Goal: Task Accomplishment & Management: Use online tool/utility

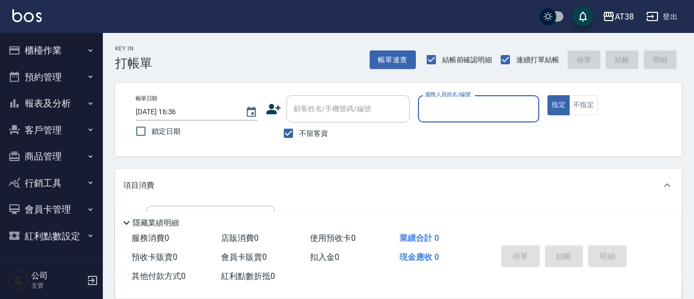
click at [675, 17] on button "登出" at bounding box center [663, 16] width 40 height 19
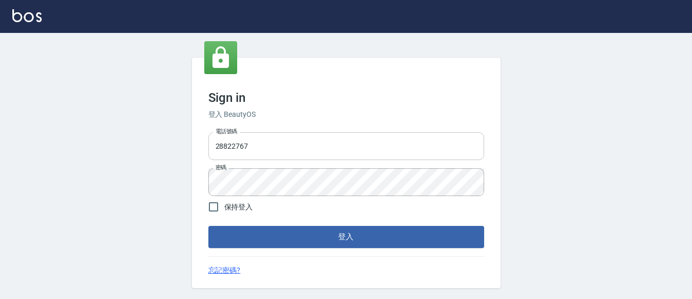
click at [272, 148] on input "28822767" at bounding box center [346, 146] width 276 height 28
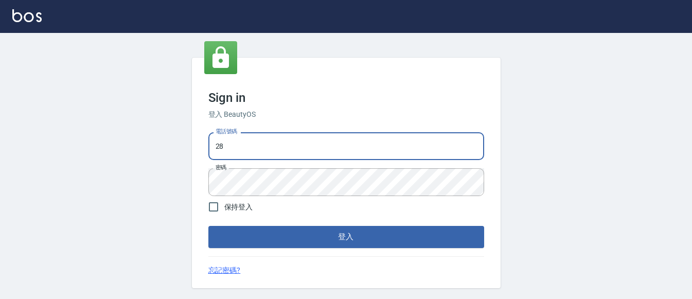
type input "2"
type input "0975286857"
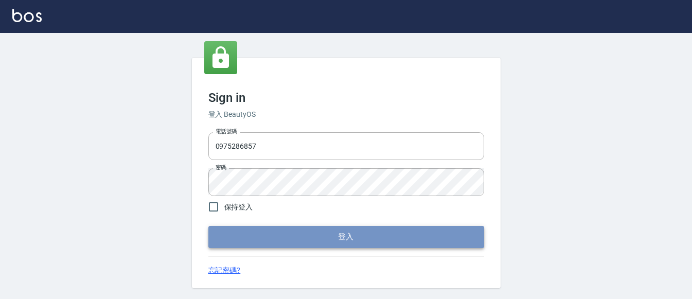
click at [377, 235] on button "登入" at bounding box center [346, 237] width 276 height 22
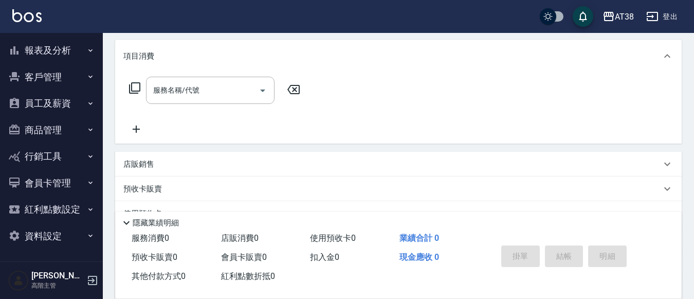
scroll to position [154, 0]
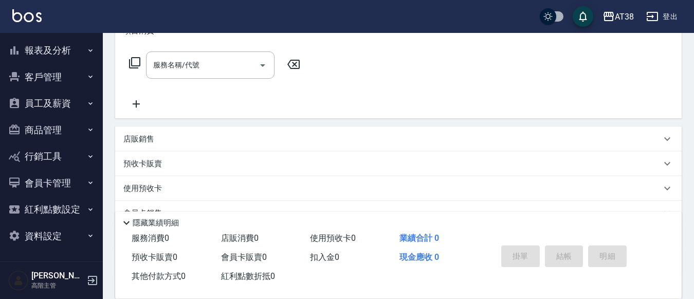
click at [55, 239] on button "資料設定" at bounding box center [51, 236] width 95 height 27
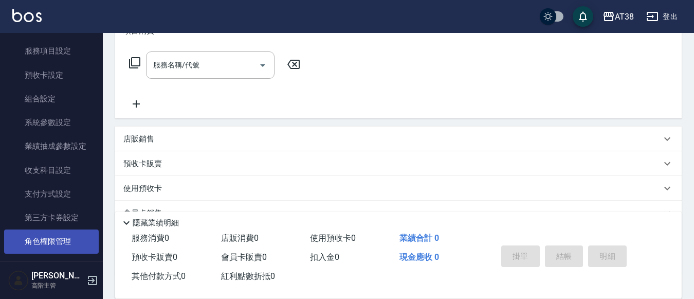
scroll to position [299, 0]
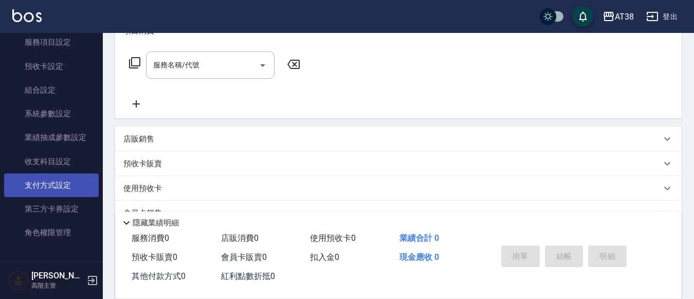
click at [48, 181] on link "支付方式設定" at bounding box center [51, 185] width 95 height 24
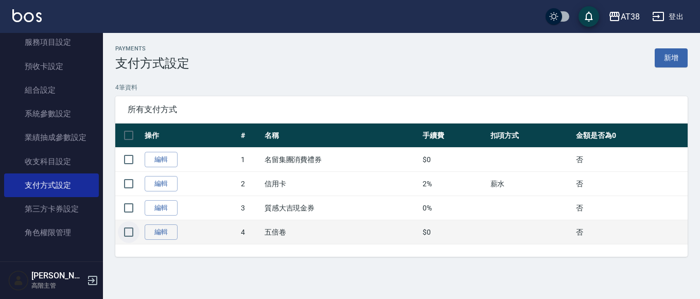
click at [132, 233] on input "checkbox" at bounding box center [129, 232] width 22 height 22
checkbox input "true"
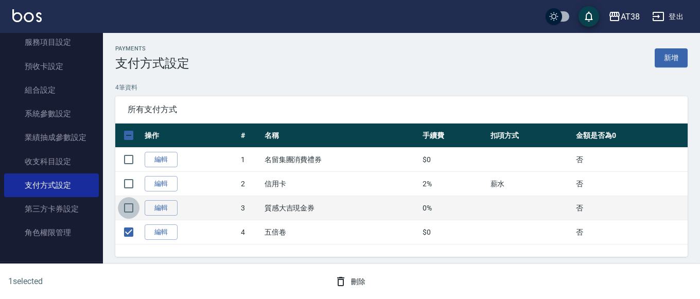
click at [132, 210] on input "checkbox" at bounding box center [129, 208] width 22 height 22
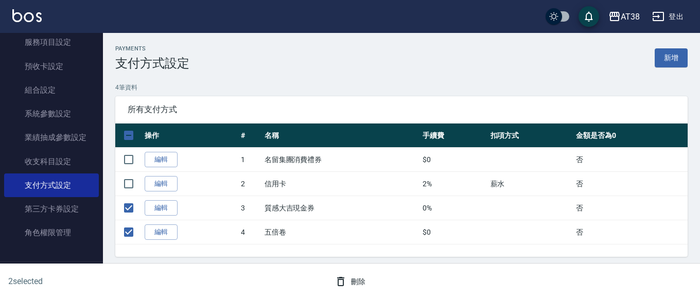
click at [356, 280] on button "刪除" at bounding box center [350, 281] width 40 height 19
checkbox input "false"
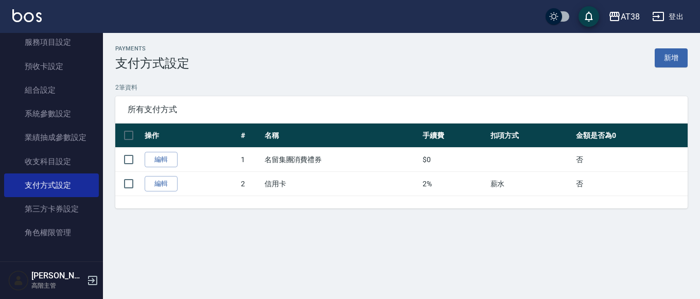
click at [663, 52] on link "新增" at bounding box center [670, 57] width 33 height 19
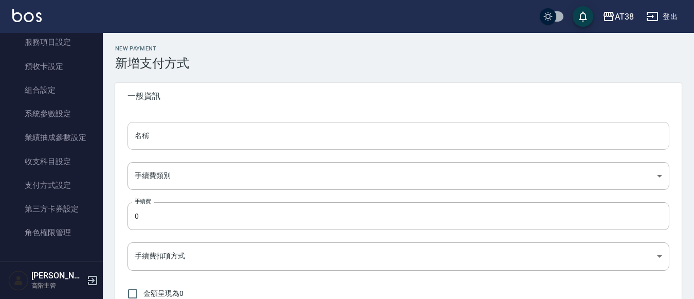
click at [165, 138] on input "名稱" at bounding box center [399, 136] width 542 height 28
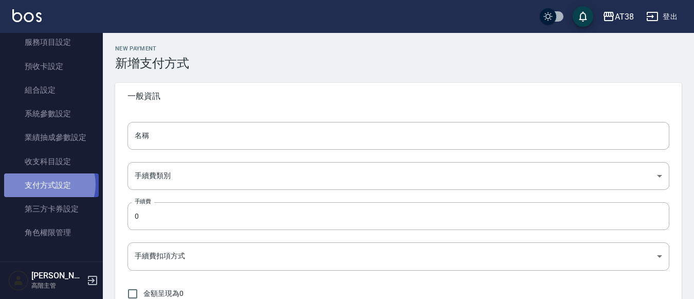
click at [49, 185] on link "支付方式設定" at bounding box center [51, 185] width 95 height 24
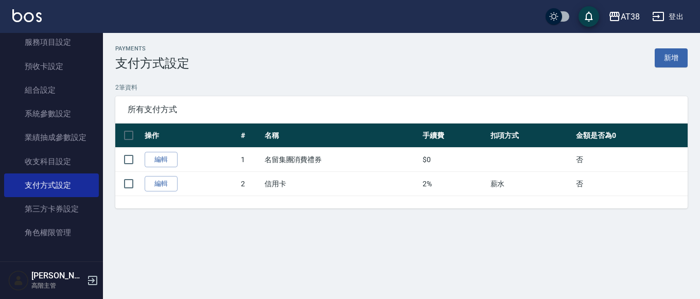
click at [159, 158] on link "編輯" at bounding box center [161, 160] width 33 height 16
click at [663, 55] on link "新增" at bounding box center [670, 57] width 33 height 19
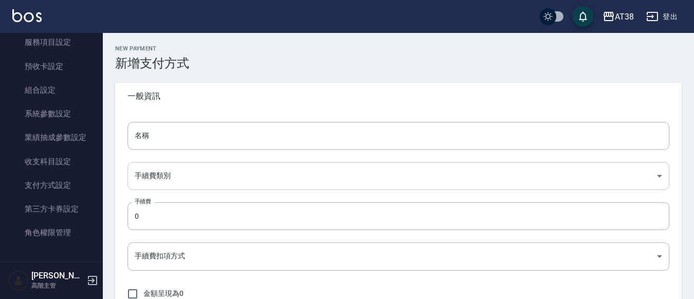
click at [194, 177] on body "AT38 登出 櫃檯作業 打帳單 帳單列表 掛單列表 座位開單 營業儀表板 現金收支登錄 高階收支登錄 材料自購登錄 每日結帳 排班表 現場電腦打卡 掃碼打卡…" at bounding box center [347, 180] width 694 height 360
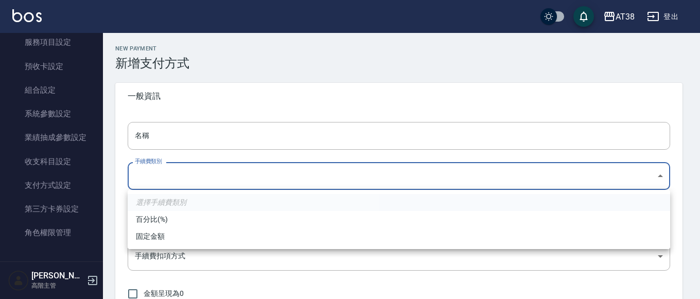
click at [157, 234] on li "固定金額" at bounding box center [399, 236] width 542 height 17
type input "AMOUNT"
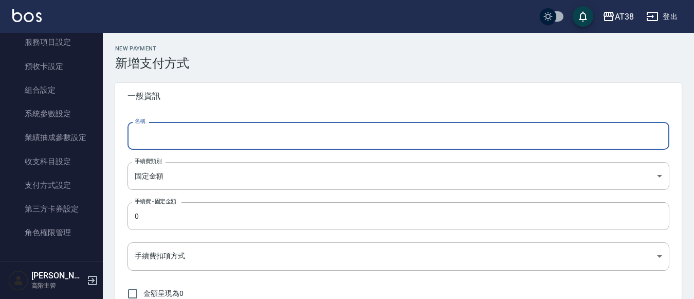
click at [187, 136] on input "名稱" at bounding box center [399, 136] width 542 height 28
type input "5"
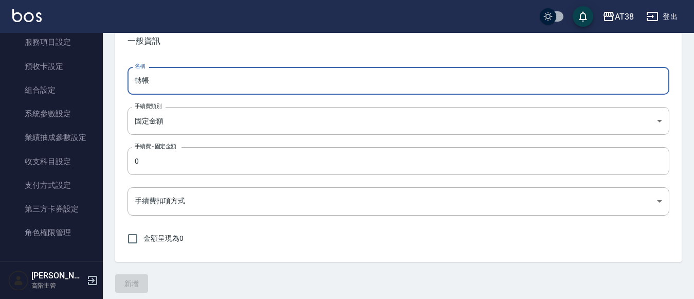
scroll to position [61, 0]
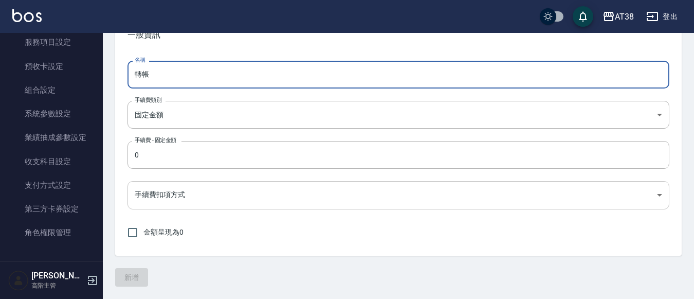
type input "轉帳"
click at [213, 194] on body "AT38 登出 櫃檯作業 打帳單 帳單列表 掛單列表 座位開單 營業儀表板 現金收支登錄 高階收支登錄 材料自購登錄 每日結帳 排班表 現場電腦打卡 掃碼打卡…" at bounding box center [350, 119] width 700 height 360
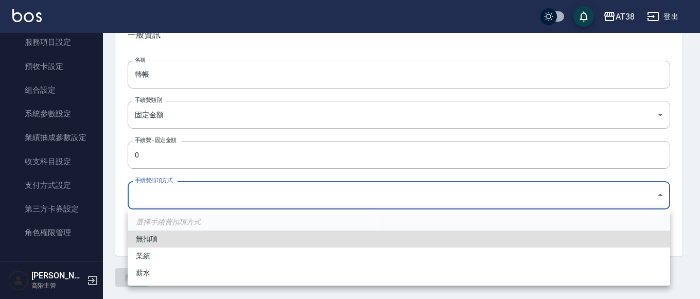
click at [151, 241] on li "無扣項" at bounding box center [399, 238] width 542 height 17
type input "none"
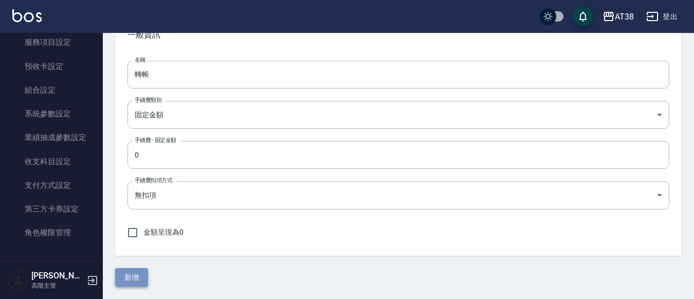
click at [129, 275] on button "新增" at bounding box center [131, 277] width 33 height 19
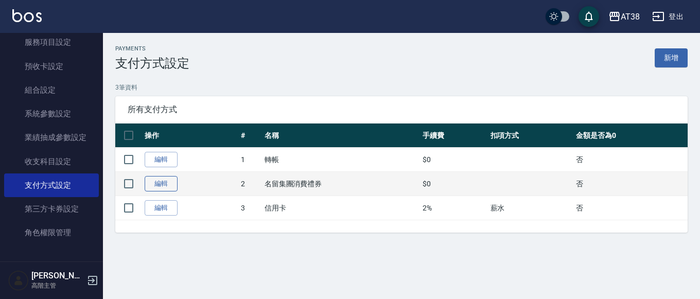
click at [158, 187] on link "編輯" at bounding box center [161, 184] width 33 height 16
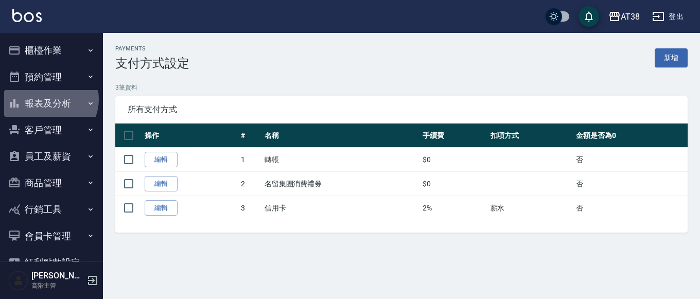
click at [49, 99] on button "報表及分析" at bounding box center [51, 103] width 95 height 27
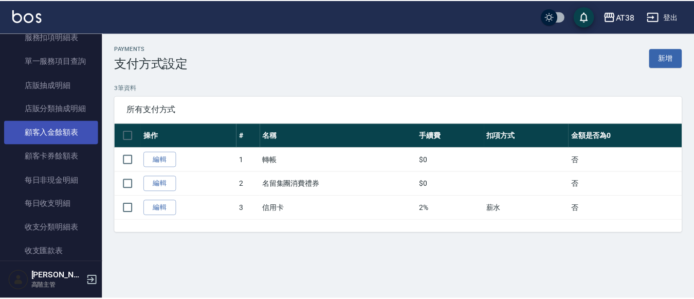
scroll to position [720, 0]
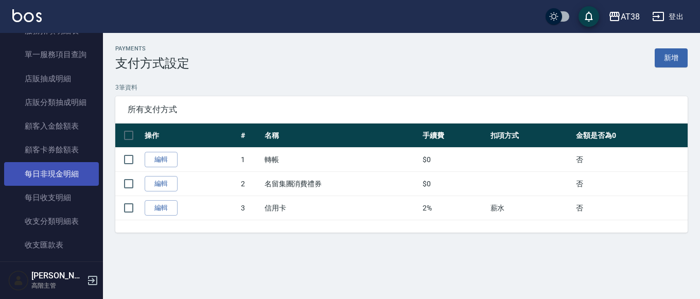
click at [60, 172] on link "每日非現金明細" at bounding box center [51, 174] width 95 height 24
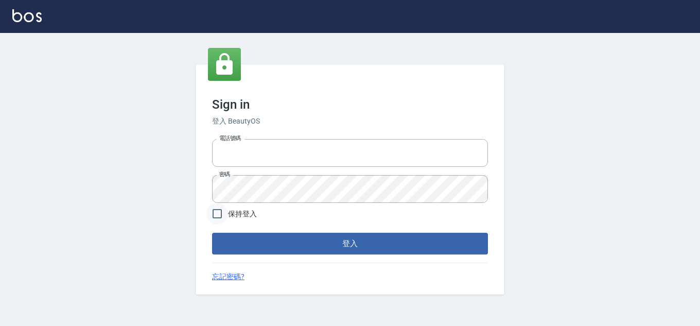
type input "28822767"
click at [220, 213] on input "保持登入" at bounding box center [217, 214] width 22 height 22
checkbox input "true"
click at [276, 239] on button "登入" at bounding box center [350, 244] width 276 height 22
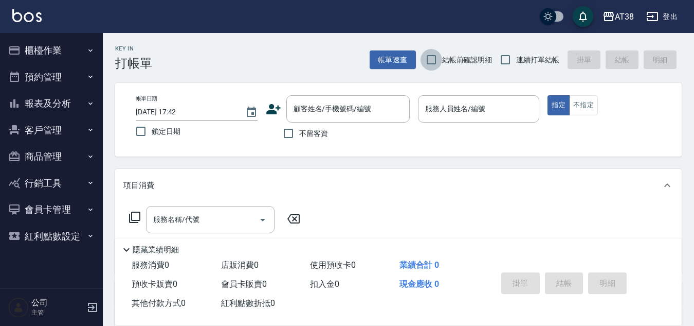
click at [435, 59] on input "結帳前確認明細" at bounding box center [432, 60] width 22 height 22
checkbox input "true"
click at [504, 59] on input "連續打單結帳" at bounding box center [506, 60] width 22 height 22
checkbox input "true"
click at [288, 130] on input "不留客資" at bounding box center [289, 133] width 22 height 22
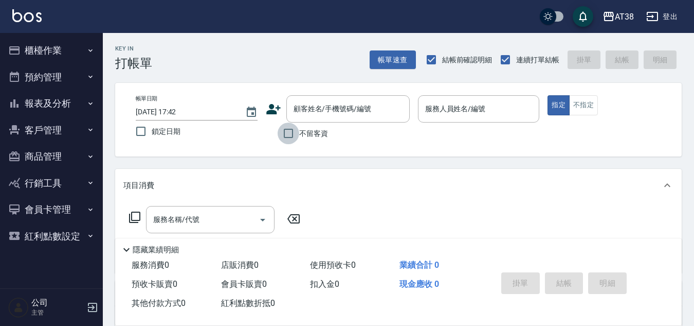
checkbox input "true"
click at [568, 238] on div "隱藏業績明細" at bounding box center [398, 246] width 567 height 17
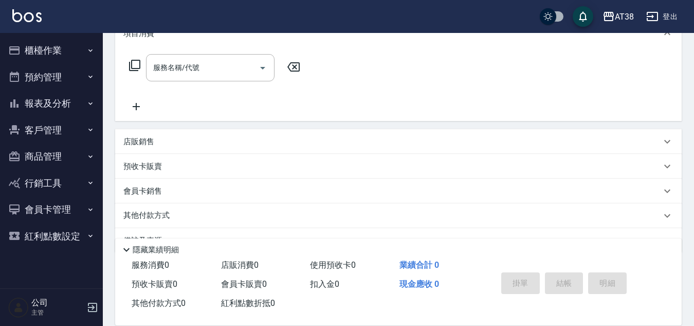
scroll to position [177, 0]
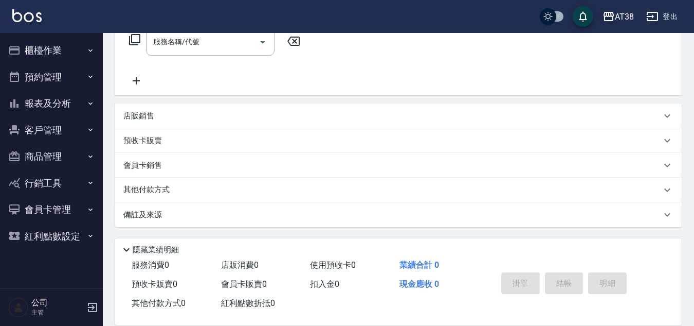
click at [130, 189] on p "其他付款方式" at bounding box center [148, 189] width 51 height 11
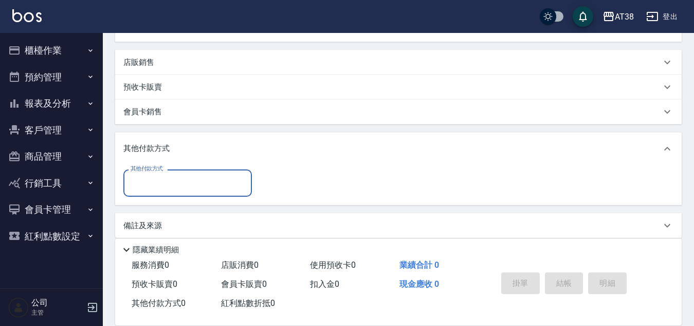
scroll to position [242, 0]
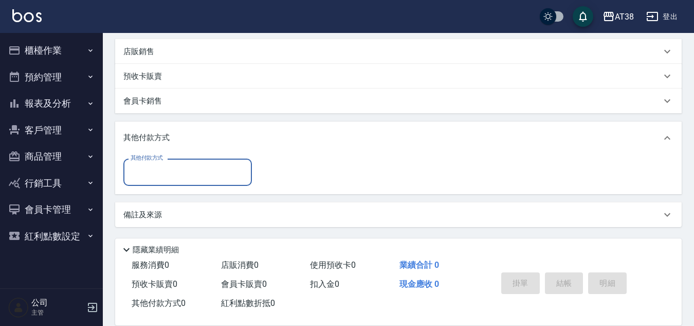
click at [187, 175] on input "其他付款方式" at bounding box center [187, 172] width 119 height 18
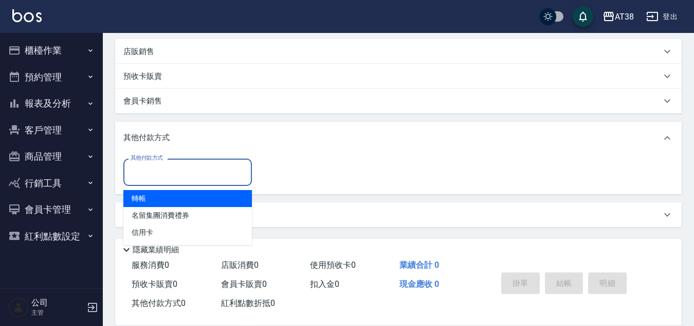
click at [233, 123] on div "其他付款方式" at bounding box center [398, 137] width 567 height 33
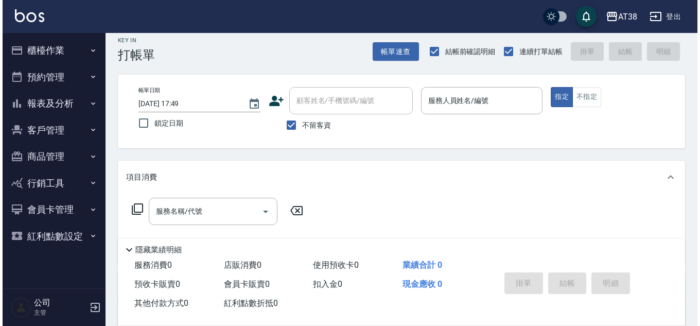
scroll to position [0, 0]
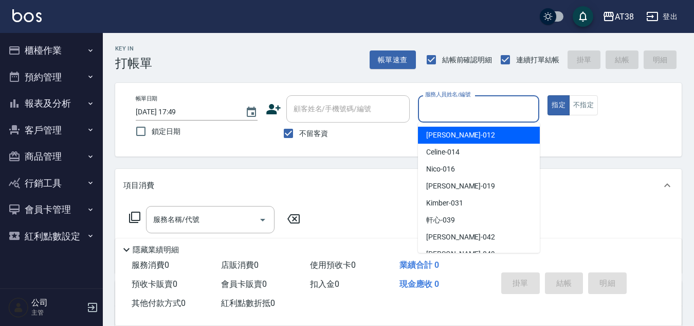
click at [459, 110] on input "服務人員姓名/編號" at bounding box center [479, 109] width 113 height 18
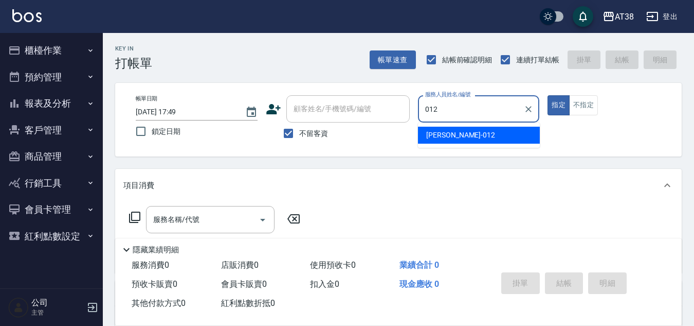
type input "[PERSON_NAME]-012"
type button "true"
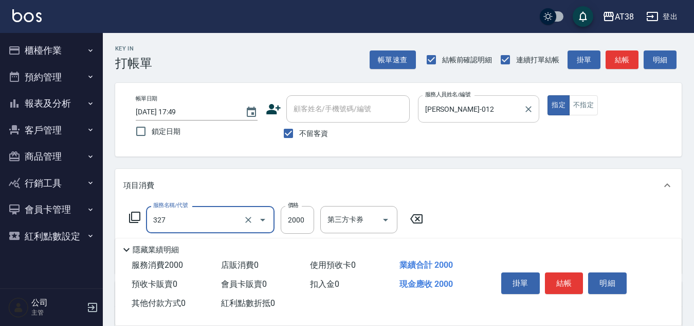
type input "溫塑燙(327)"
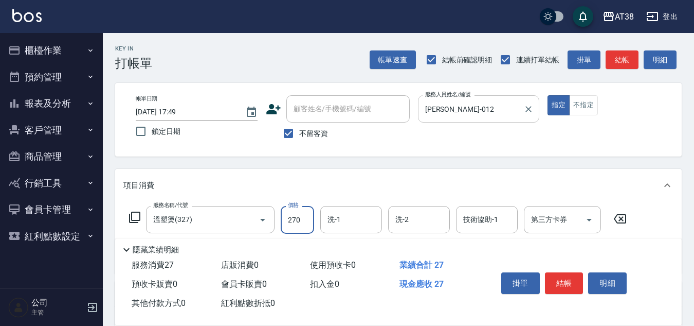
type input "2700"
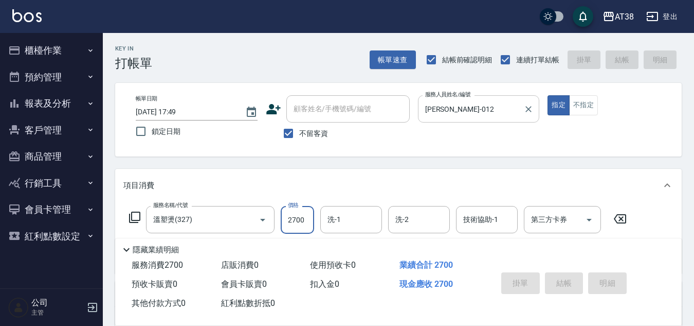
type input "[DATE] 18:03"
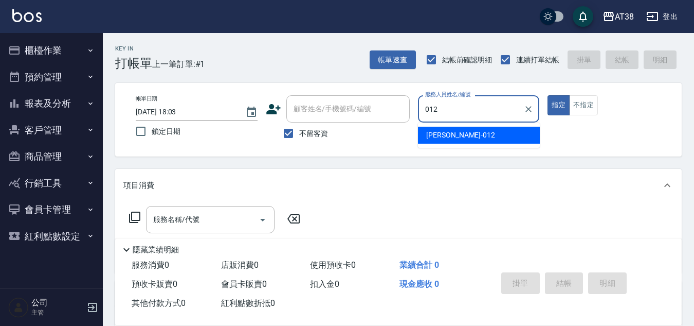
type input "[PERSON_NAME]-012"
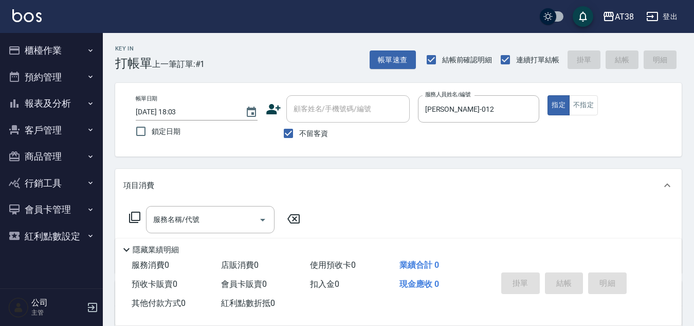
click at [134, 215] on icon at bounding box center [135, 217] width 12 height 12
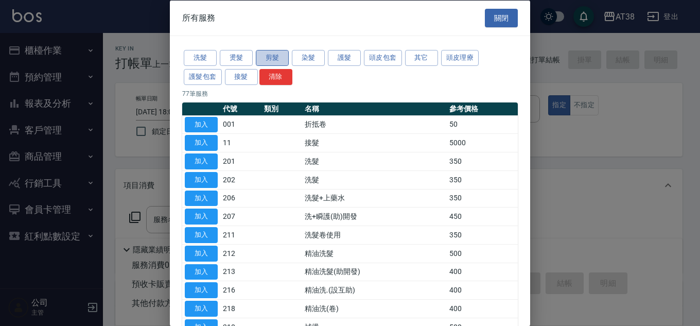
click at [278, 56] on button "剪髮" at bounding box center [272, 58] width 33 height 16
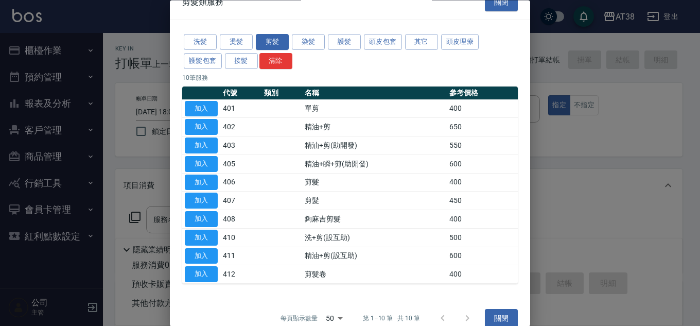
scroll to position [30, 0]
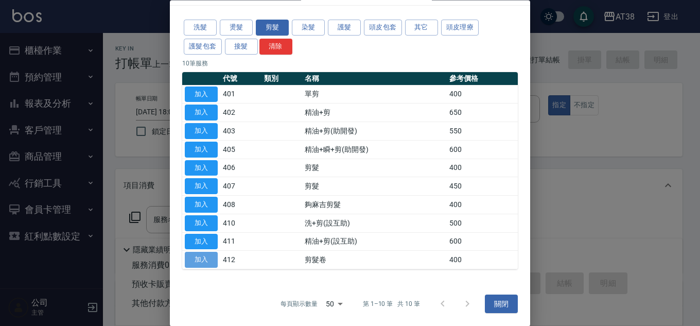
click at [212, 259] on button "加入" at bounding box center [201, 260] width 33 height 16
type input "剪髮卷(412)"
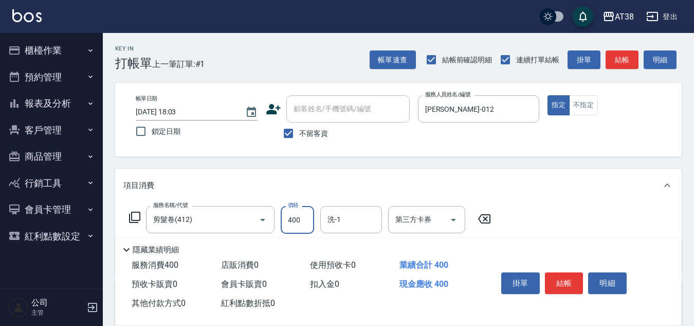
click at [302, 221] on input "400" at bounding box center [297, 220] width 33 height 28
type input "1000"
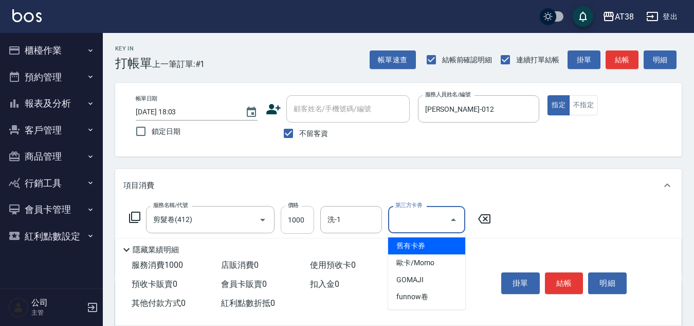
type input "舊有卡券"
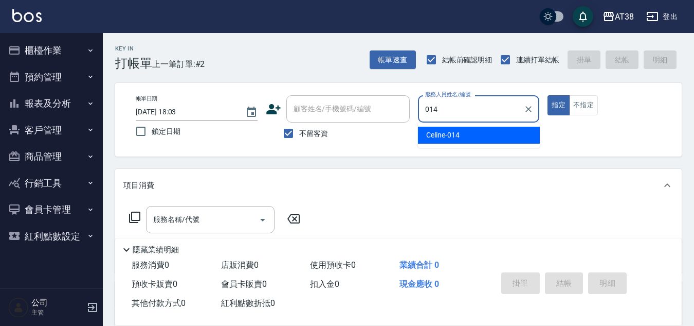
type input "Celine-014"
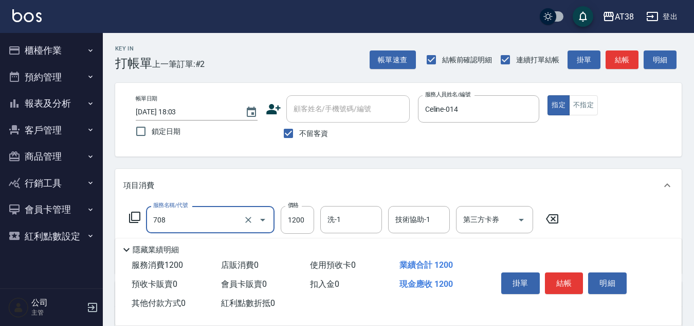
type input "哥德三劑護髮(708)"
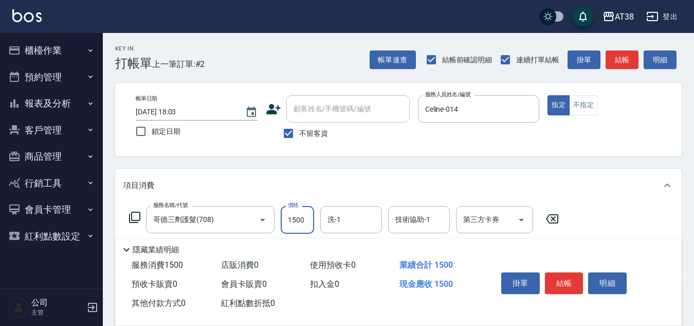
type input "1500"
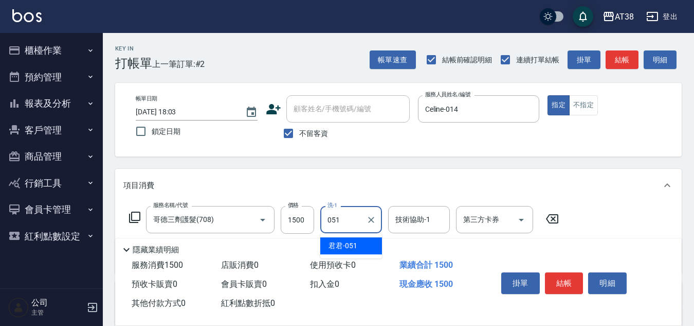
type input "君君-051"
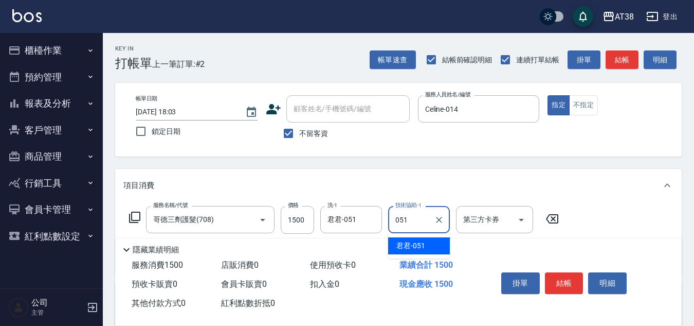
type input "君君-051"
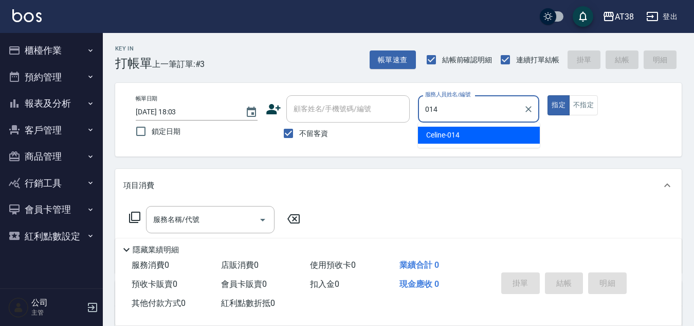
type input "Celine-014"
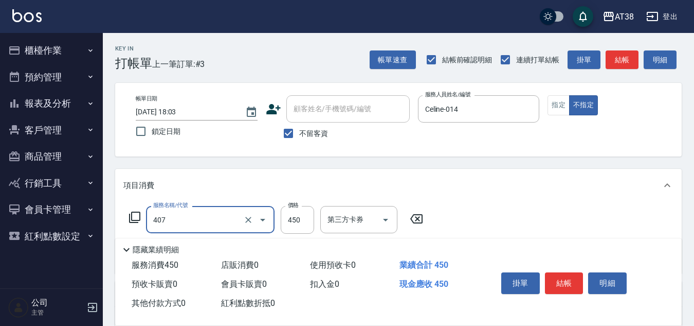
type input "剪髮(407)"
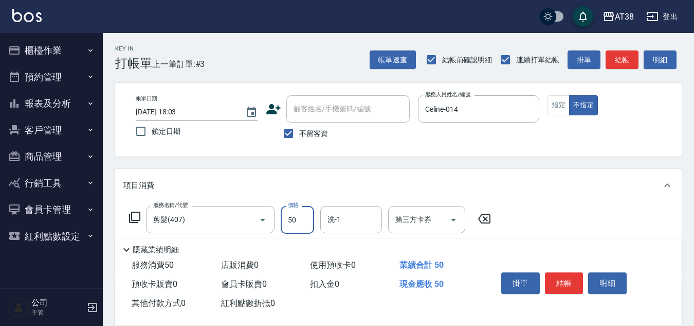
type input "500"
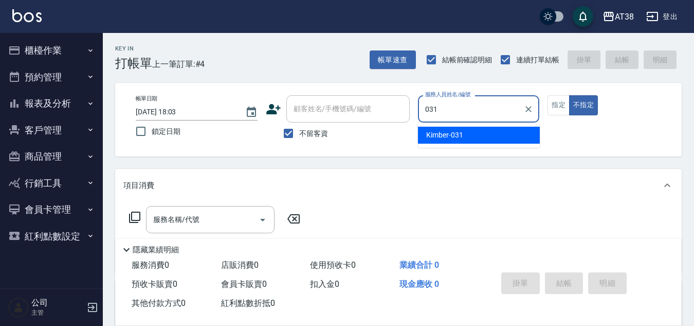
type input "Kimber-031"
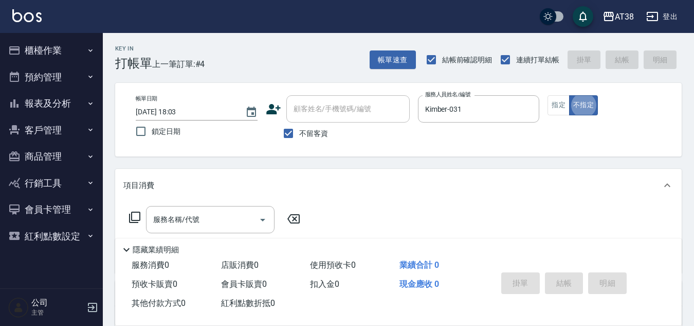
type button "false"
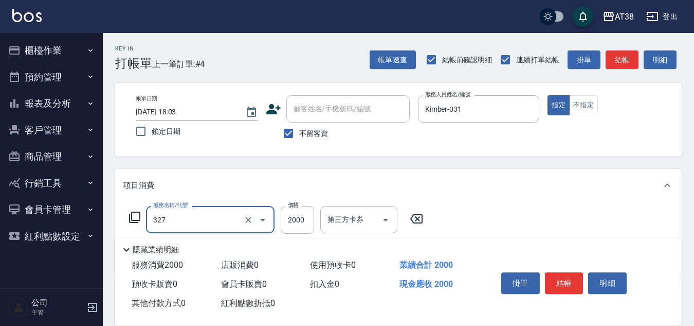
type input "溫塑燙(327)"
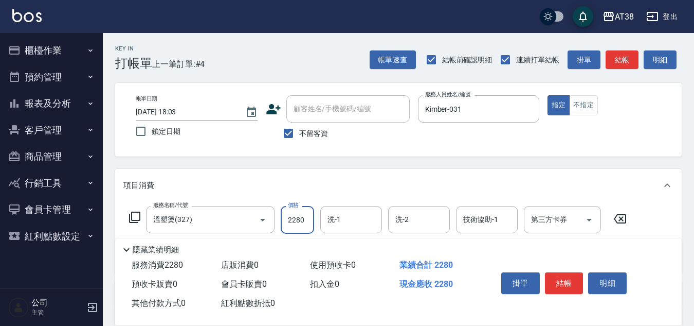
type input "2280"
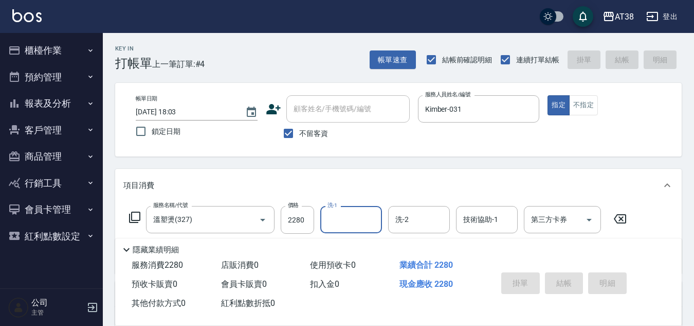
type input "[DATE] 18:04"
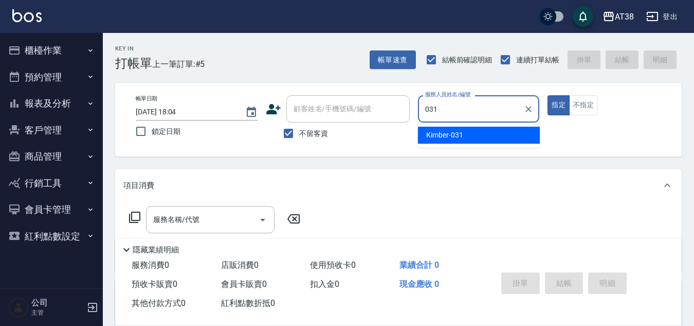
type input "Kimber-031"
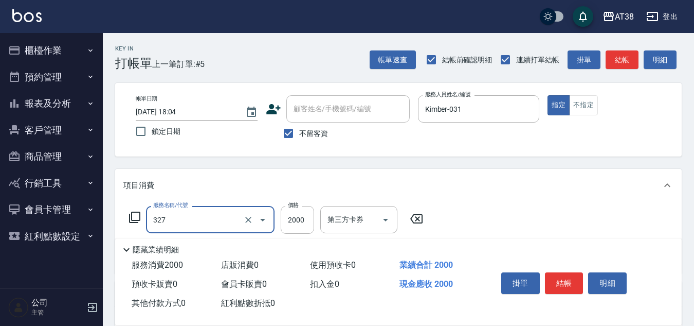
type input "溫塑燙(327)"
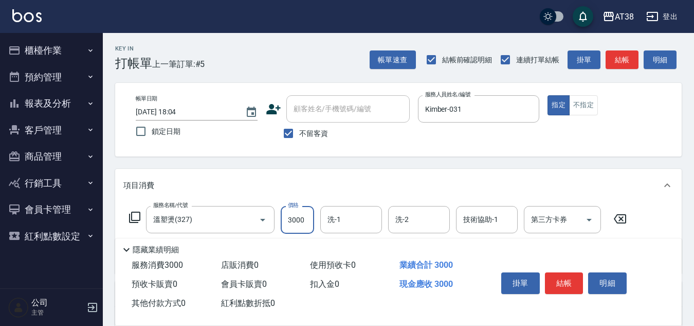
type input "3000"
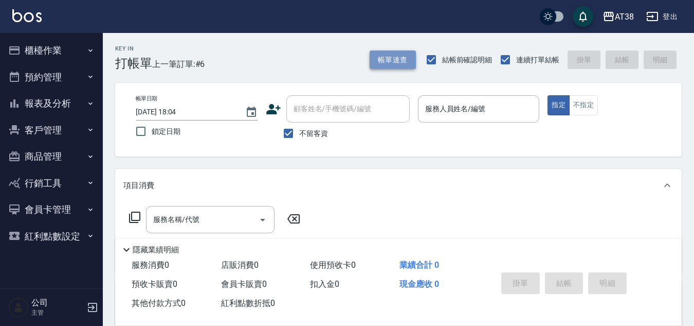
click at [405, 58] on button "帳單速查" at bounding box center [393, 59] width 46 height 19
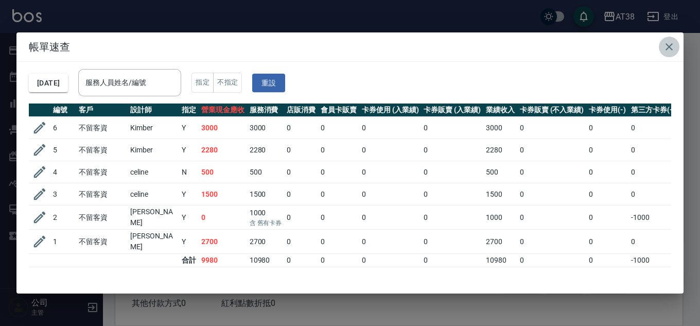
click at [671, 46] on icon "button" at bounding box center [669, 47] width 12 height 12
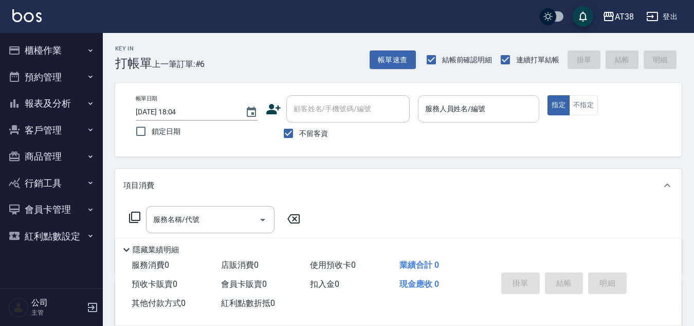
click at [457, 117] on input "服務人員姓名/編號" at bounding box center [479, 109] width 113 height 18
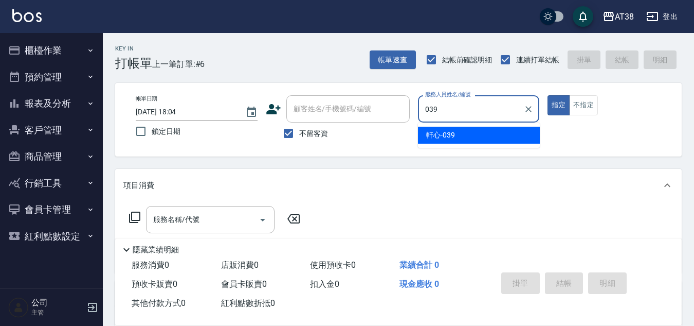
type input "軒心-039"
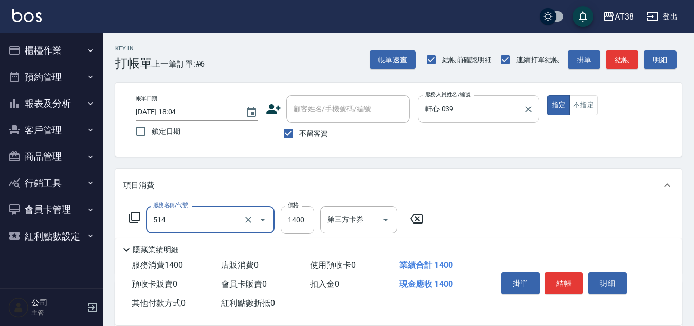
type input "染髮(長)(514)"
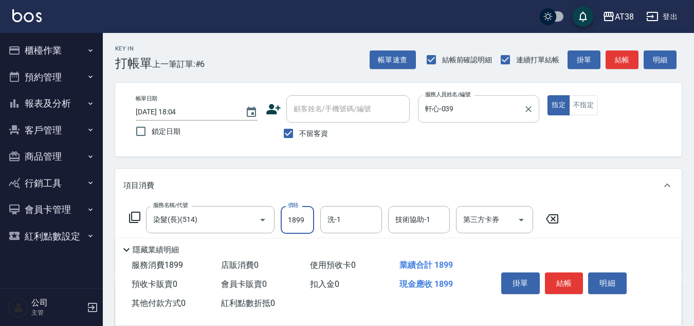
type input "1899"
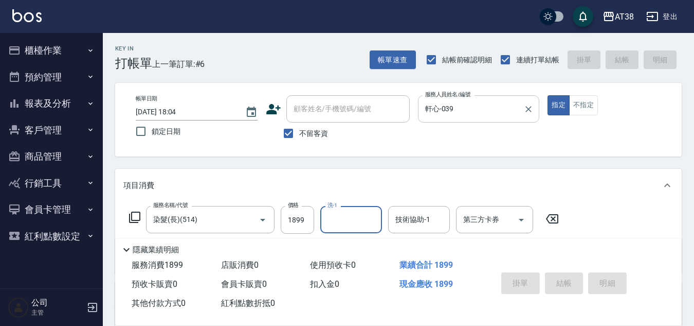
type input "[DATE] 18:06"
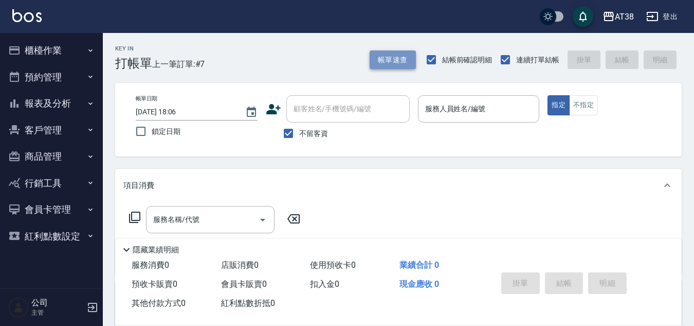
click at [387, 59] on button "帳單速查" at bounding box center [393, 59] width 46 height 19
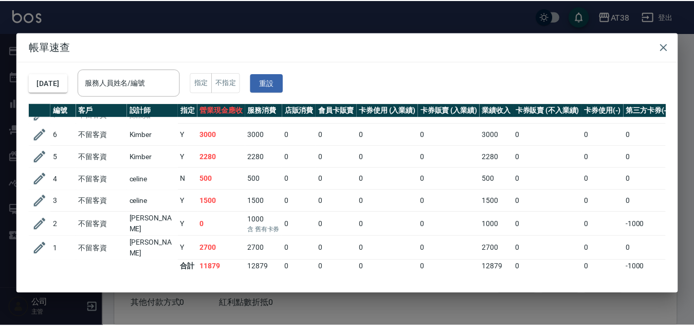
scroll to position [22, 0]
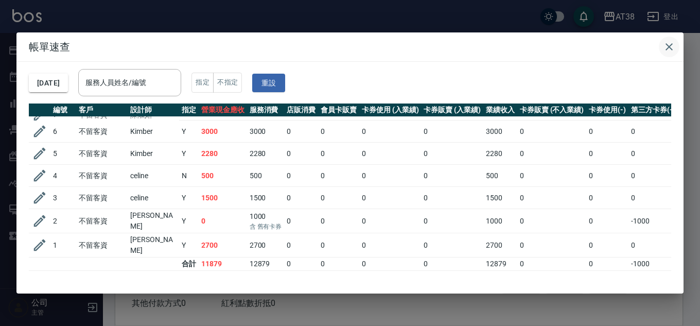
click at [668, 47] on icon "button" at bounding box center [668, 46] width 7 height 7
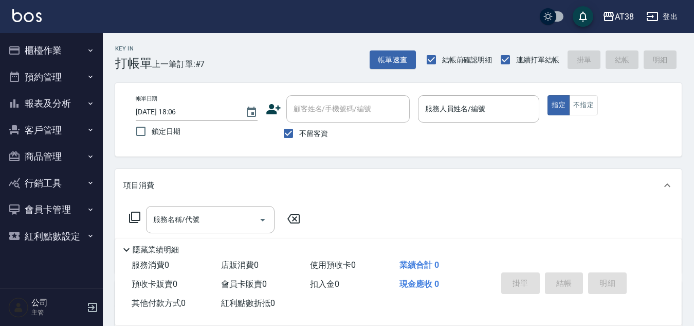
click at [33, 107] on button "報表及分析" at bounding box center [51, 103] width 95 height 27
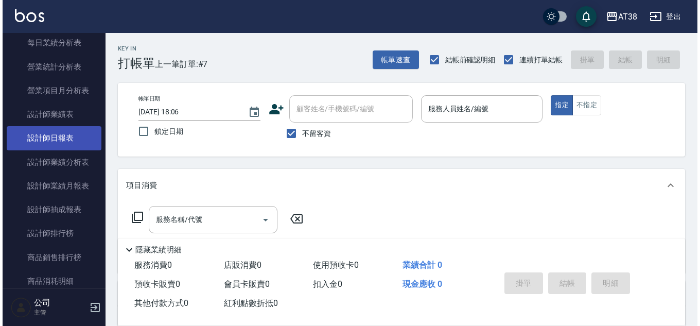
scroll to position [360, 0]
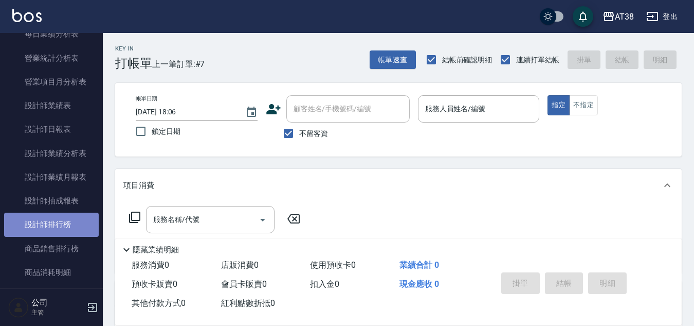
click at [59, 227] on link "設計師排行榜" at bounding box center [51, 224] width 95 height 24
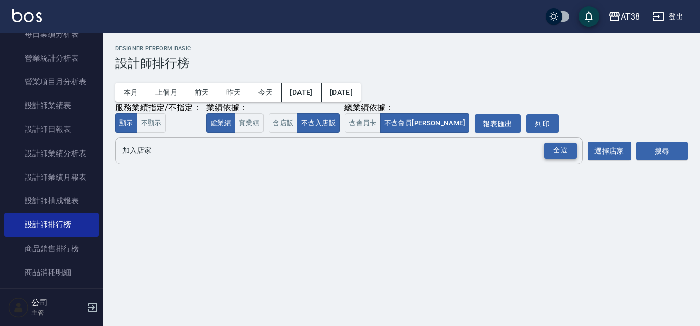
click at [562, 148] on div "全選" at bounding box center [560, 150] width 33 height 16
click at [664, 154] on button "搜尋" at bounding box center [661, 151] width 51 height 19
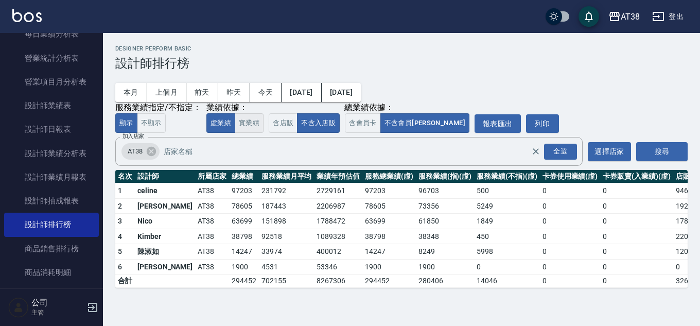
click at [251, 119] on button "實業績" at bounding box center [249, 123] width 29 height 20
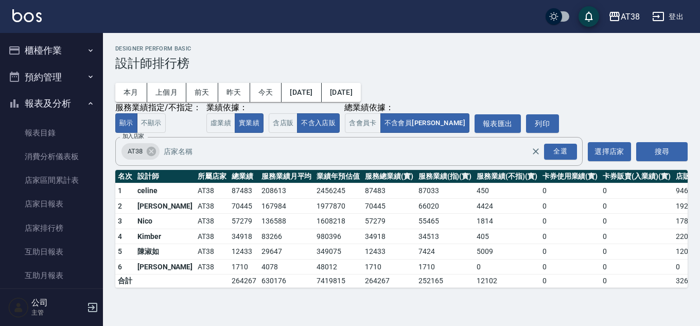
click at [58, 52] on button "櫃檯作業" at bounding box center [51, 50] width 95 height 27
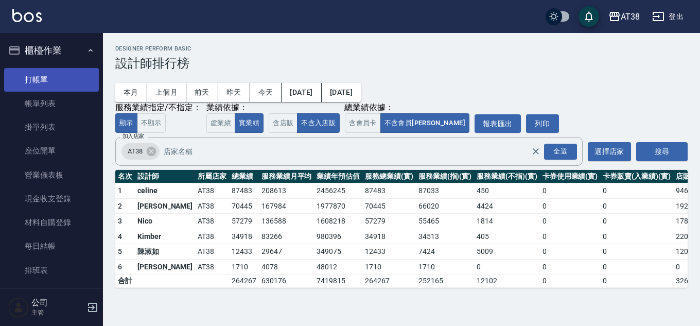
click at [45, 81] on link "打帳單" at bounding box center [51, 80] width 95 height 24
